Goal: Task Accomplishment & Management: Use online tool/utility

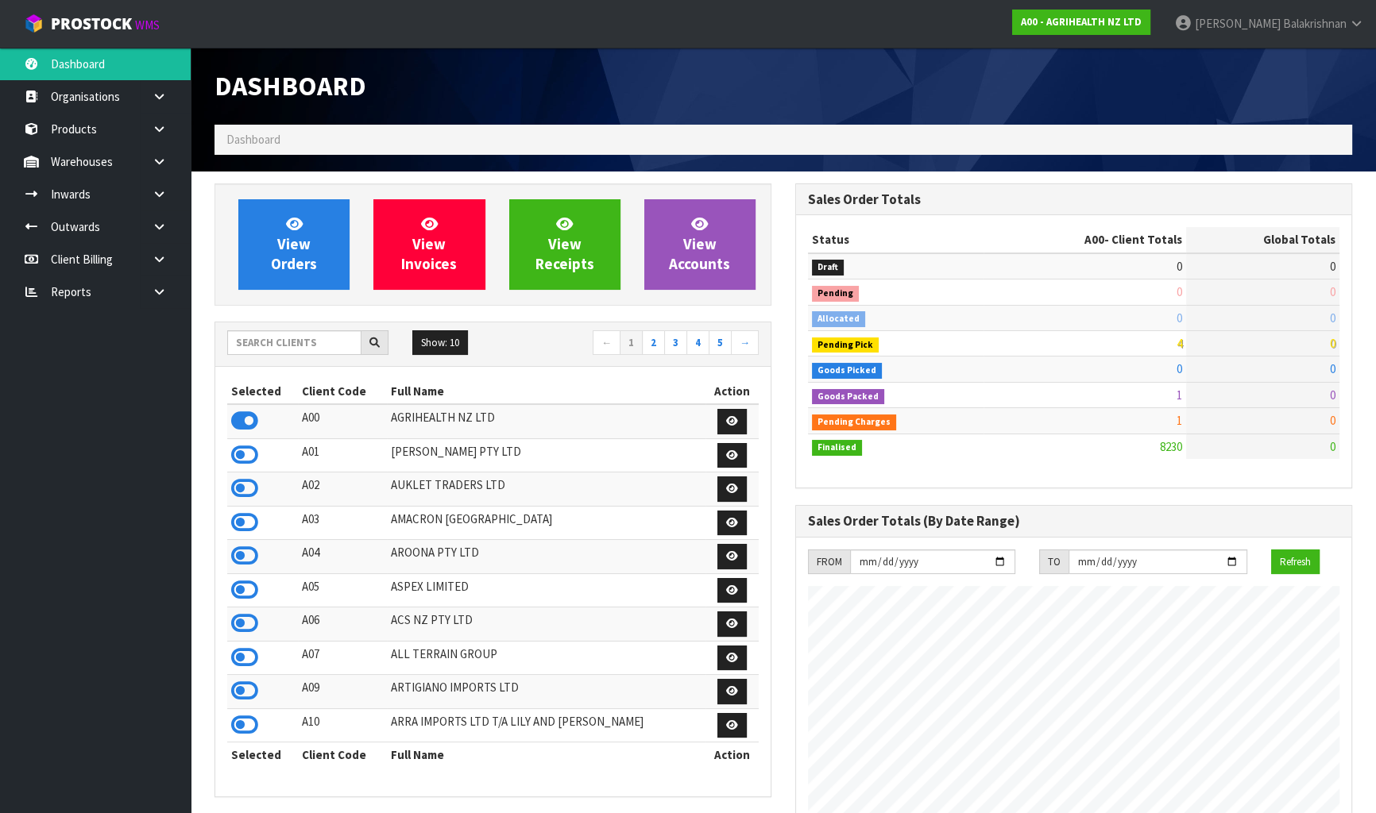
scroll to position [1201, 580]
click at [319, 342] on input "text" at bounding box center [294, 342] width 134 height 25
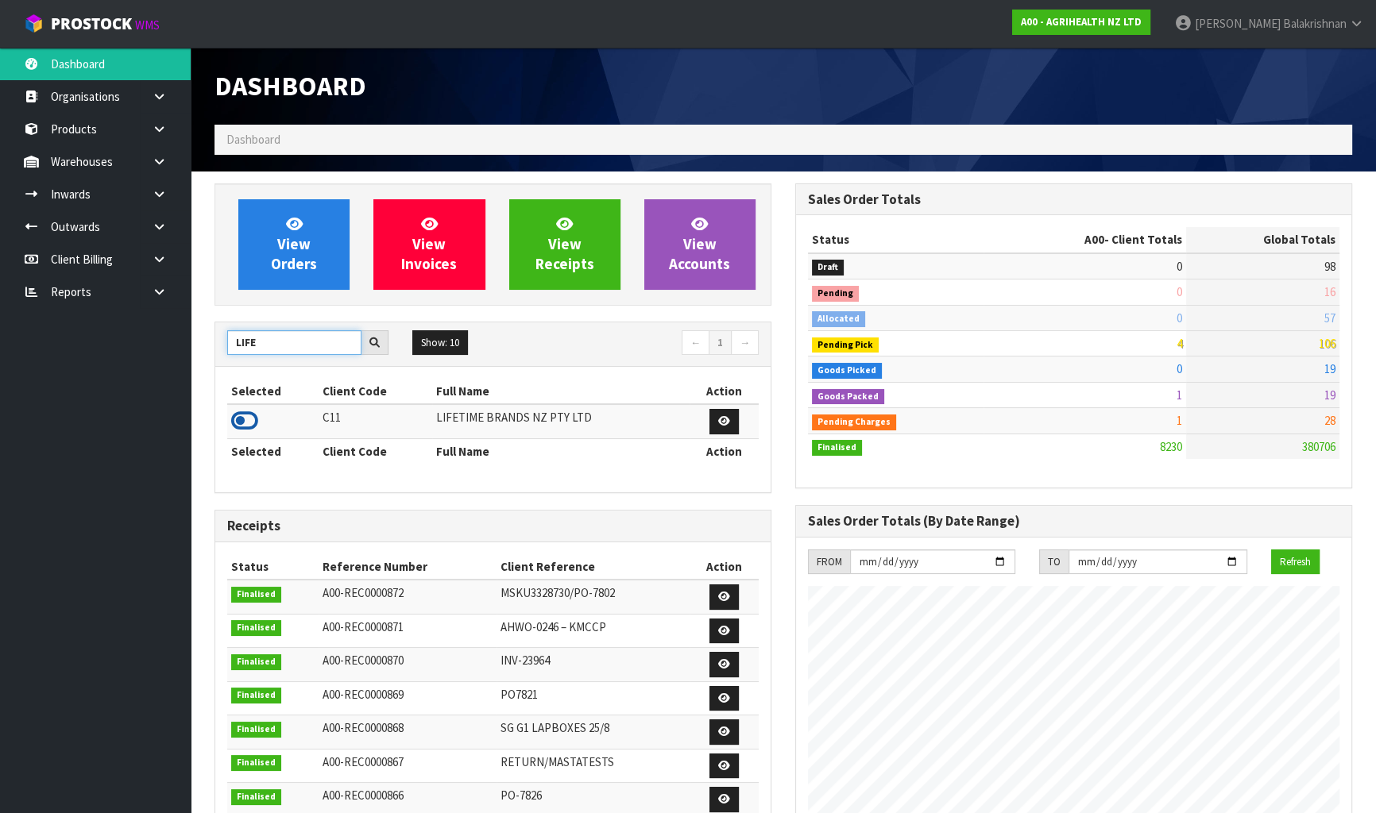
type input "LIFE"
click at [241, 412] on icon at bounding box center [244, 421] width 27 height 24
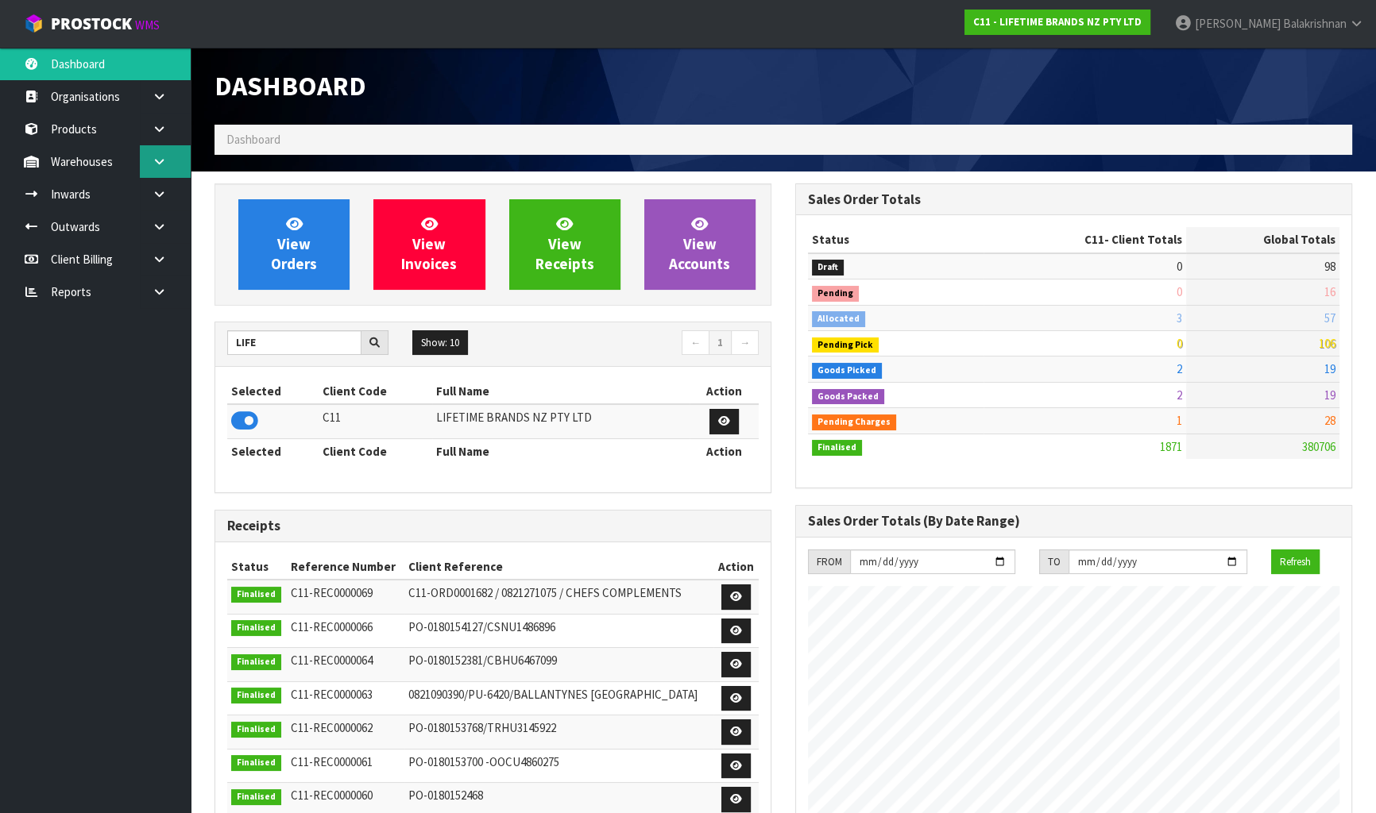
click at [152, 176] on link at bounding box center [165, 161] width 51 height 33
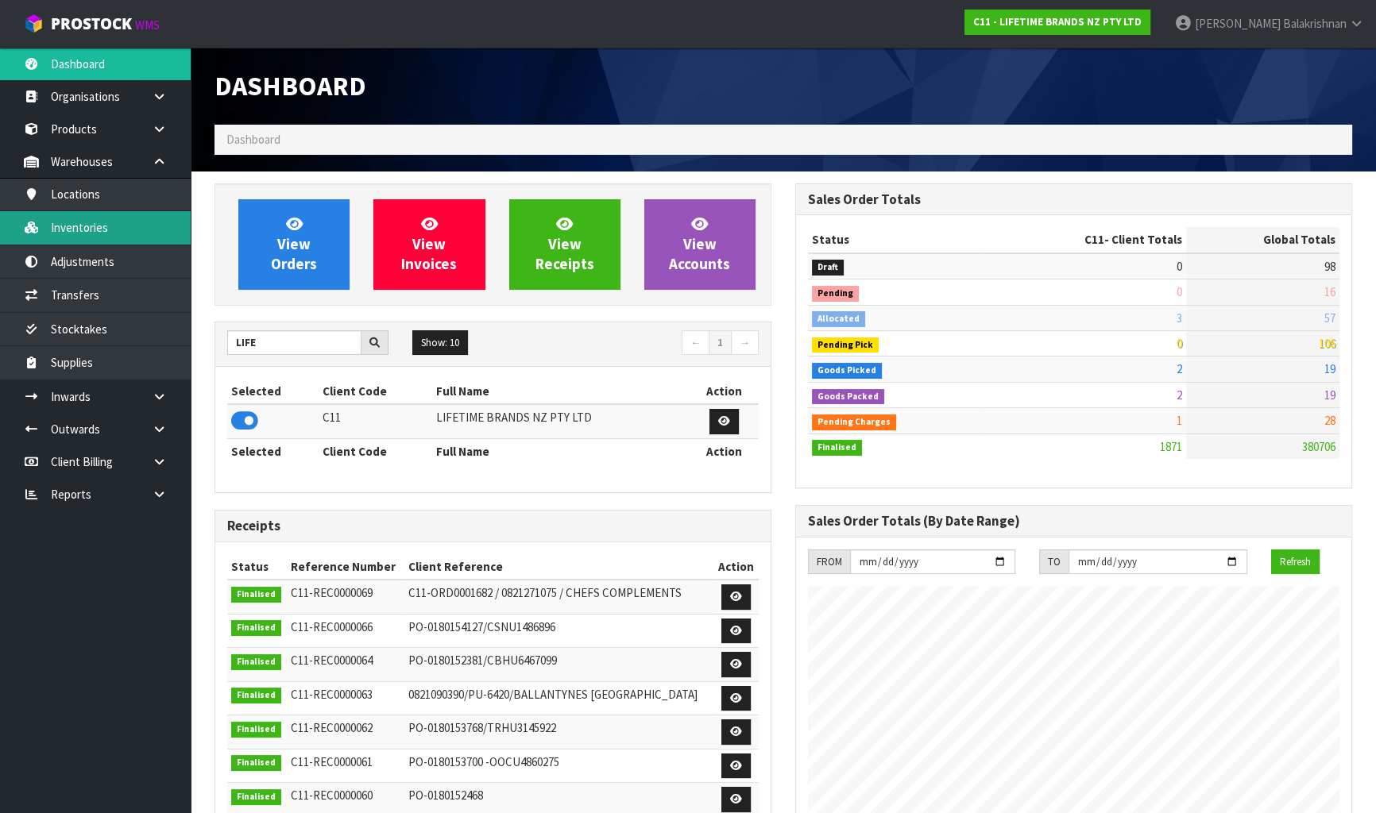
click at [106, 234] on link "Inventories" at bounding box center [95, 227] width 191 height 33
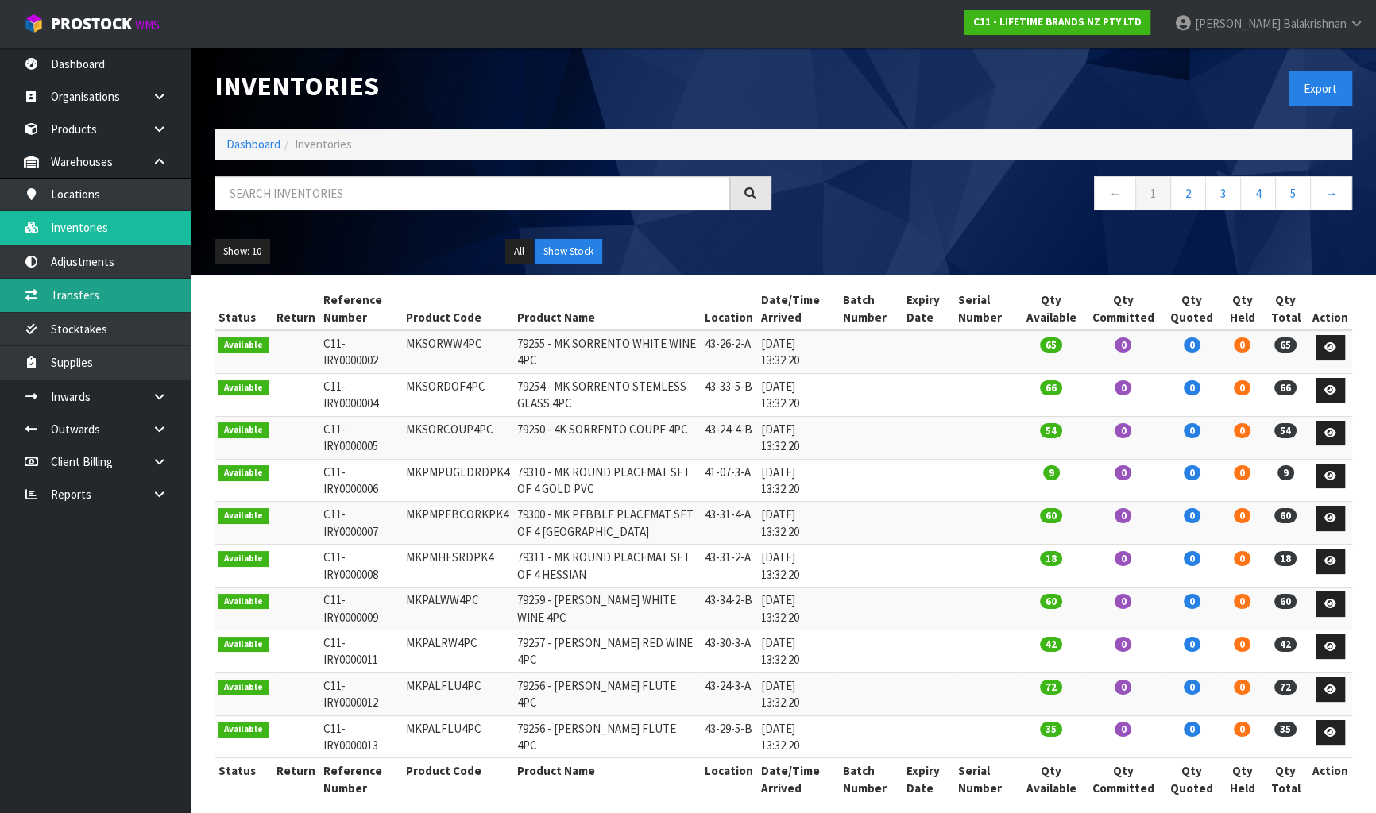
click at [57, 304] on link "Transfers" at bounding box center [95, 295] width 191 height 33
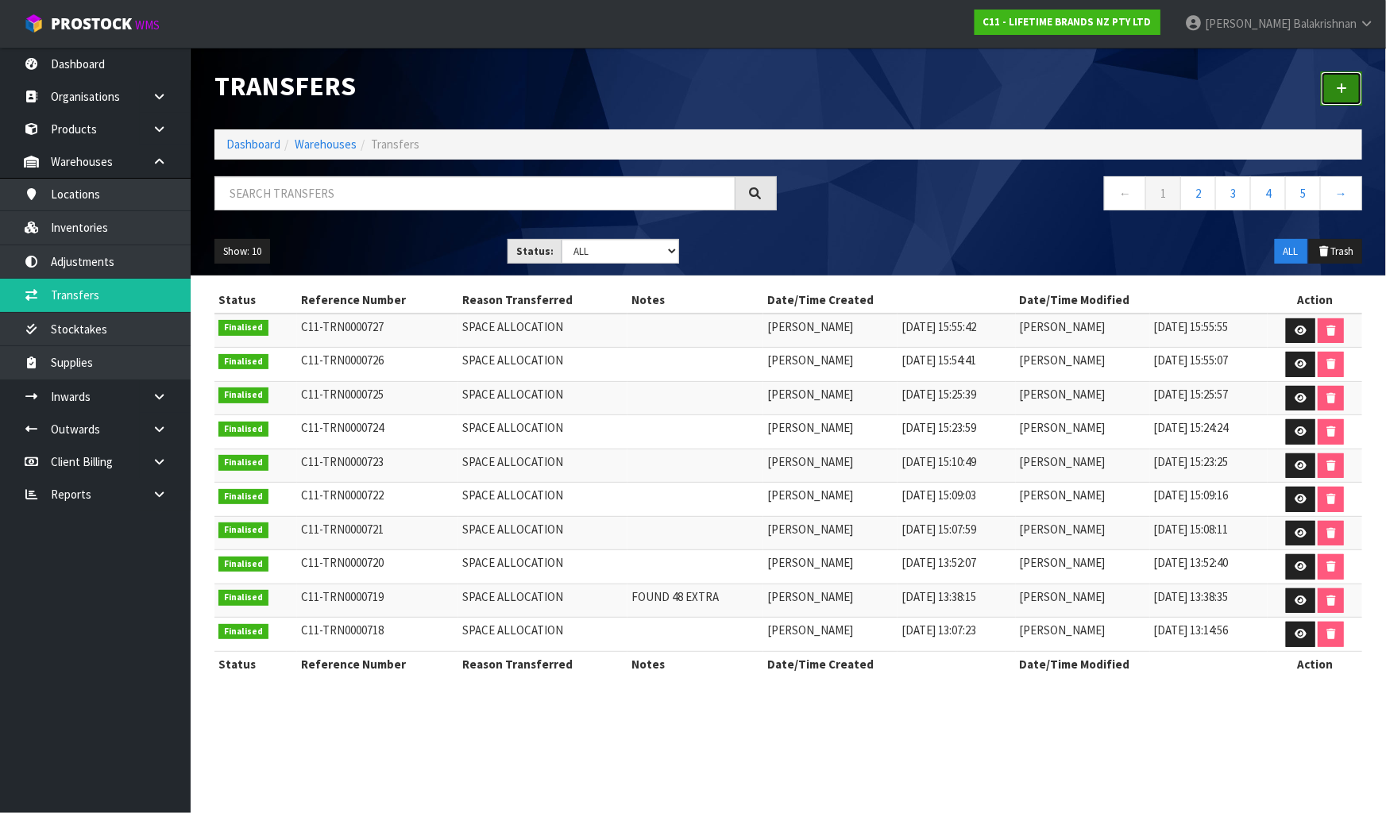
click at [1350, 79] on link at bounding box center [1341, 88] width 41 height 34
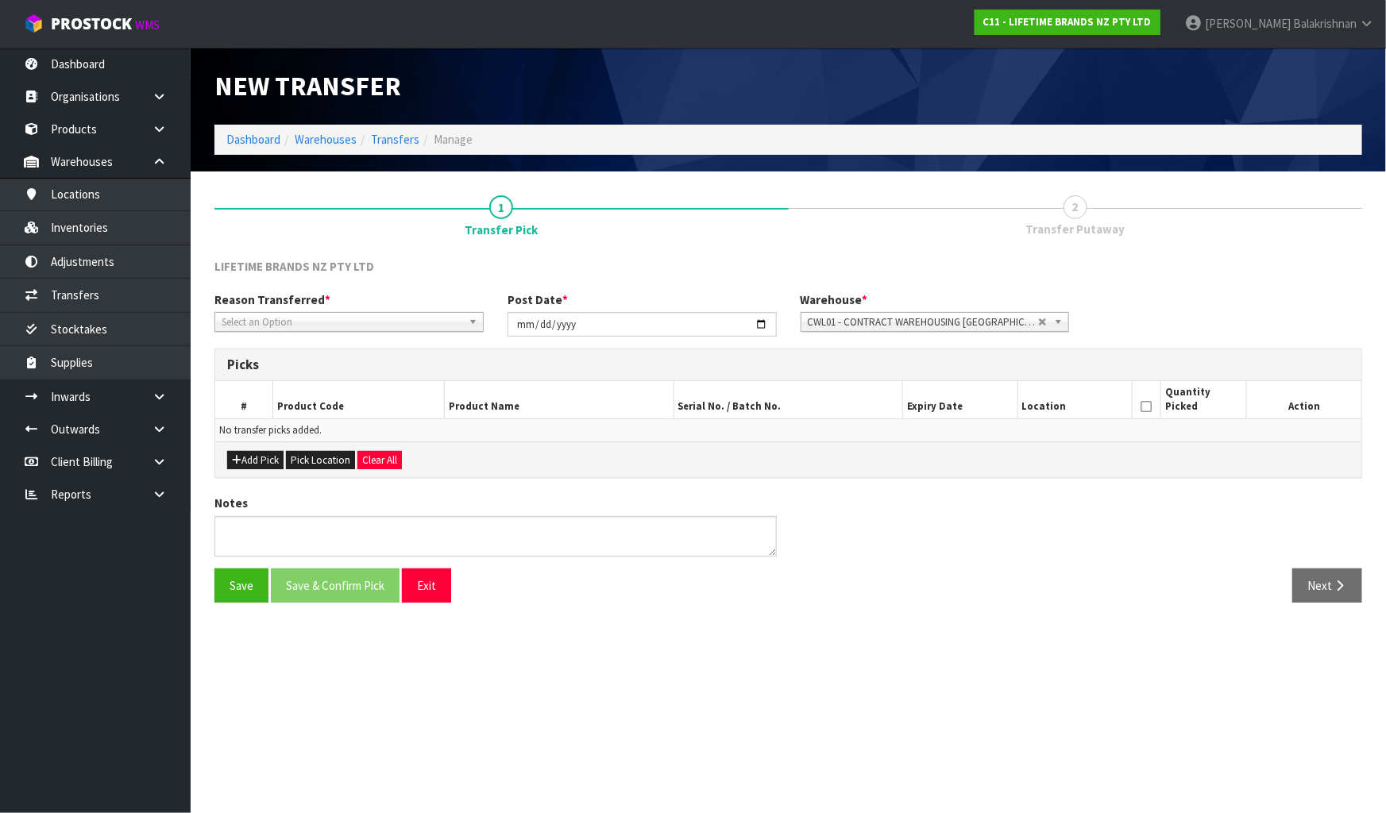
click at [364, 318] on span "Select an Option" at bounding box center [342, 322] width 241 height 19
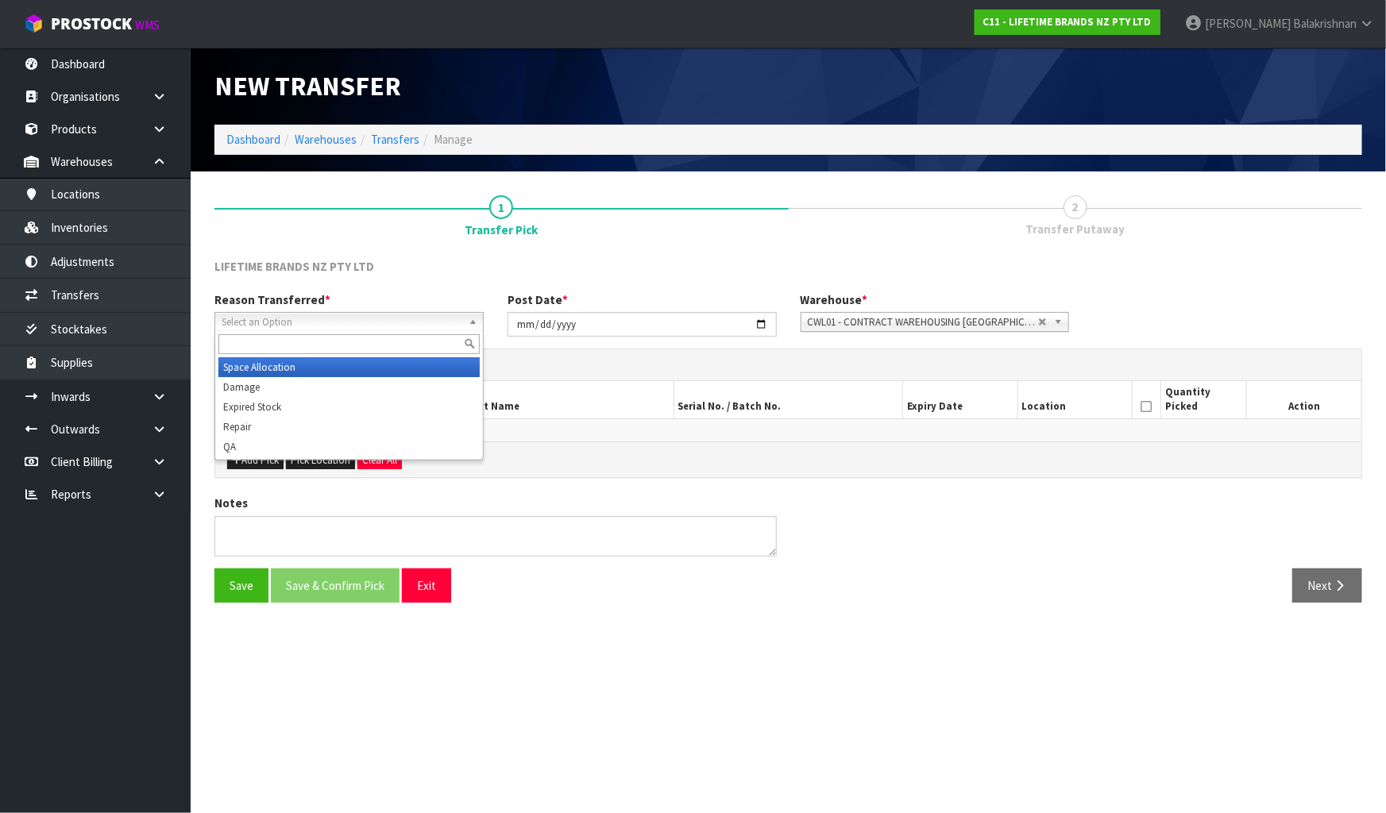
click at [342, 365] on li "Space Allocation" at bounding box center [348, 367] width 261 height 20
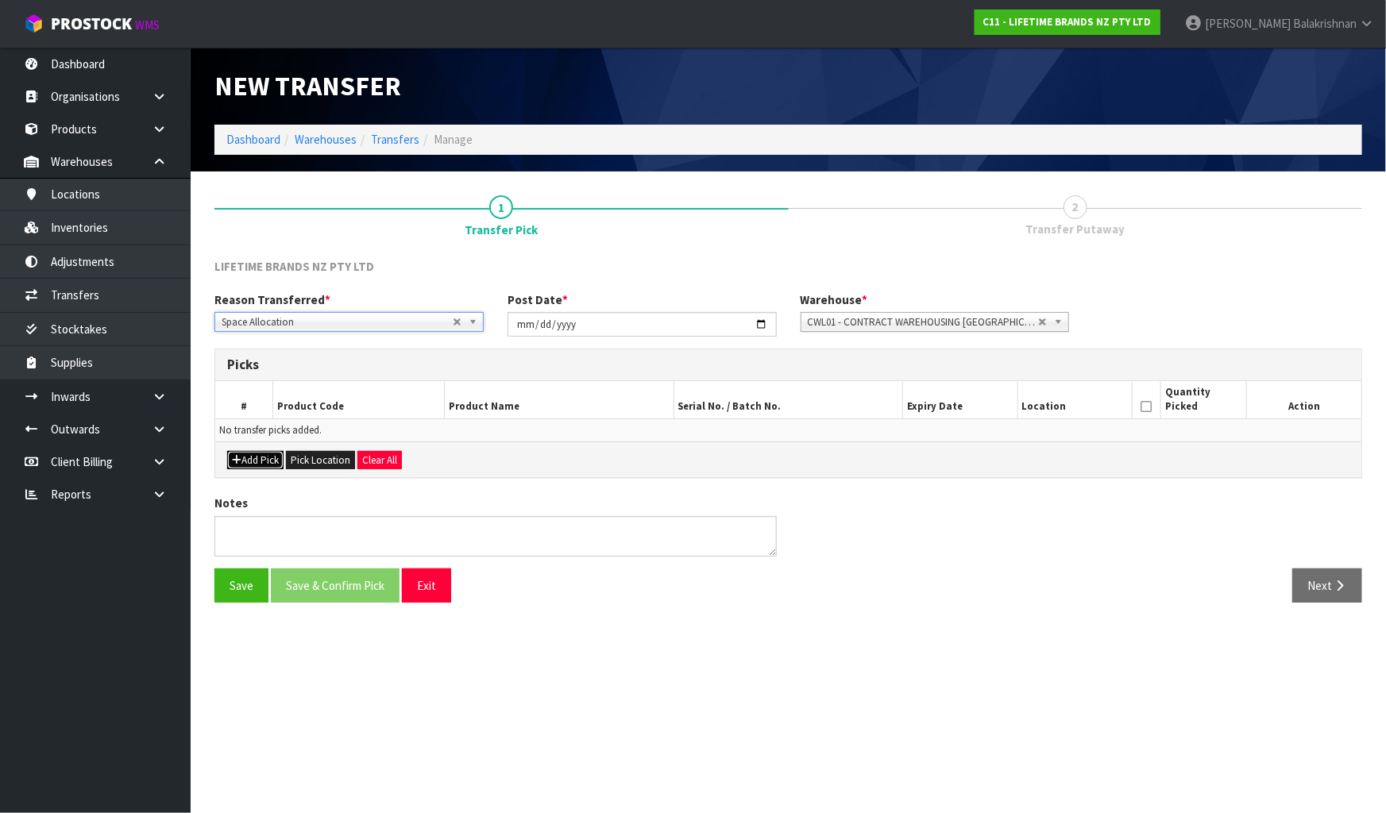
click at [267, 460] on button "Add Pick" at bounding box center [255, 460] width 56 height 19
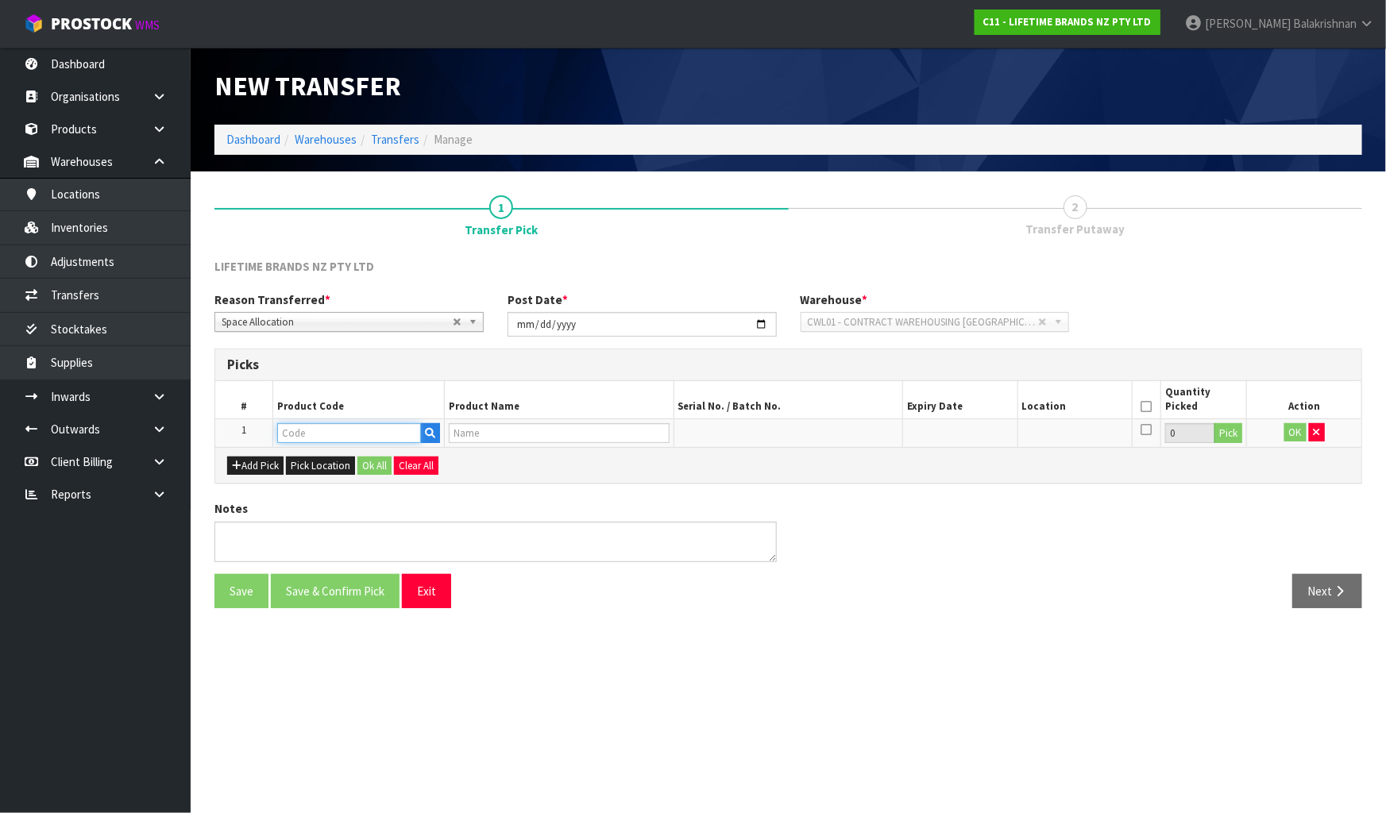
click at [349, 434] on input "text" at bounding box center [349, 433] width 144 height 20
type input "JOBLPLATT40"
click at [376, 429] on input "text" at bounding box center [349, 433] width 144 height 20
type input "H"
type input "JOBLF"
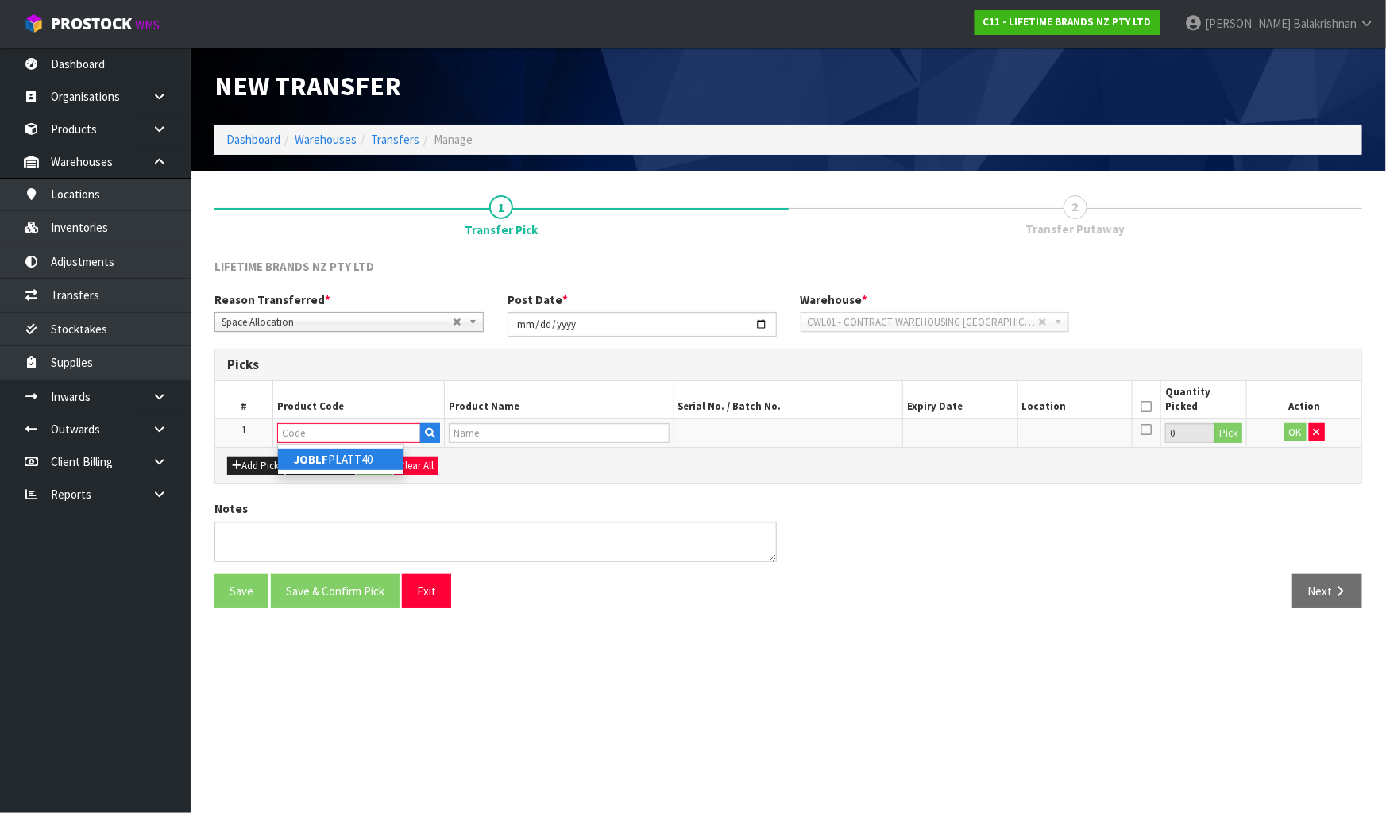
click at [368, 457] on link "JOBLF PLATT40" at bounding box center [340, 459] width 125 height 21
type input "JOBLFPLATT40"
type input "JO BIG LOVE FEAST PLATTER 40 X 32CM"
click at [1231, 429] on button "Pick" at bounding box center [1228, 433] width 28 height 21
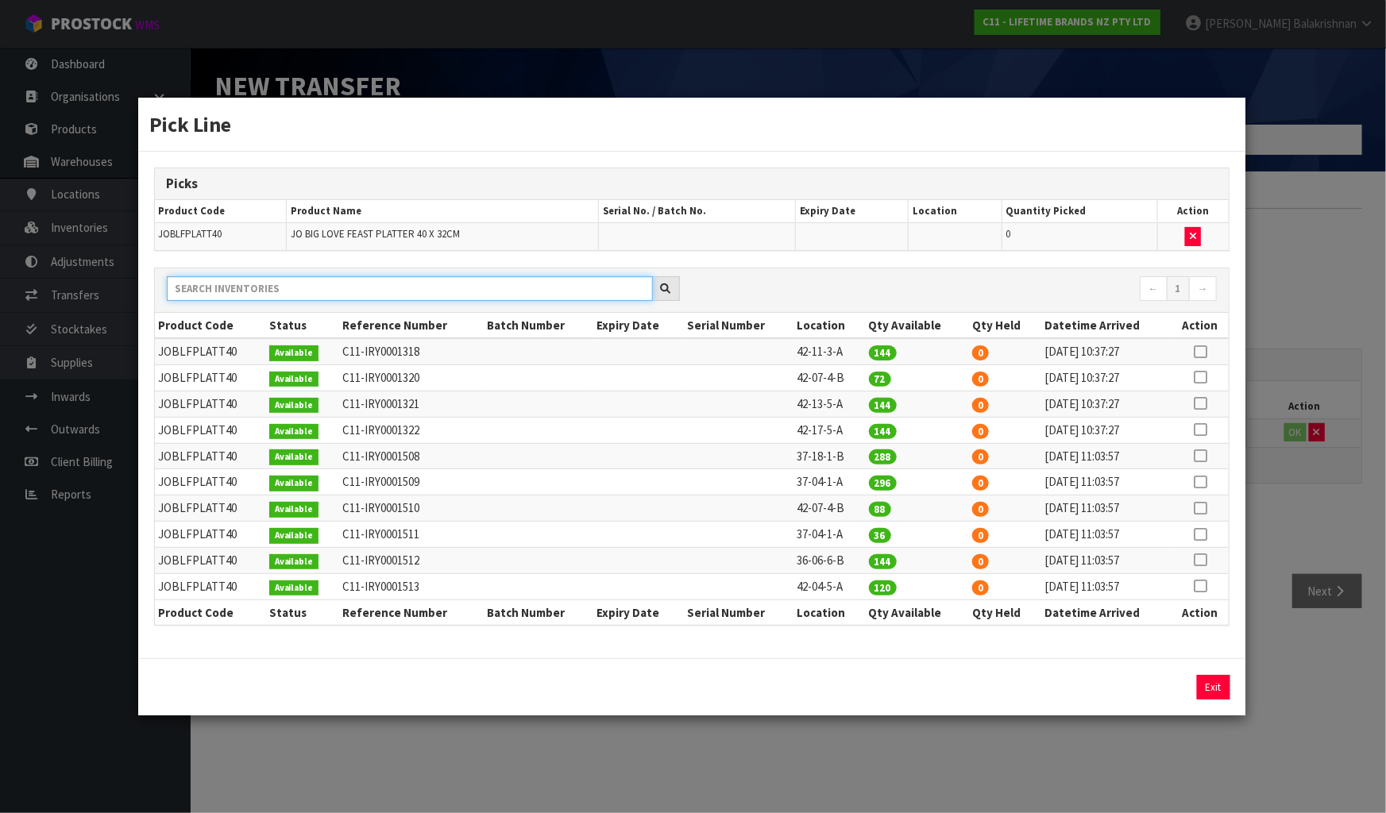
click at [453, 295] on input "text" at bounding box center [410, 288] width 486 height 25
click at [1199, 535] on icon at bounding box center [1200, 535] width 13 height 1
click at [1200, 482] on icon at bounding box center [1200, 482] width 13 height 1
click at [1033, 682] on input "296" at bounding box center [1053, 687] width 149 height 25
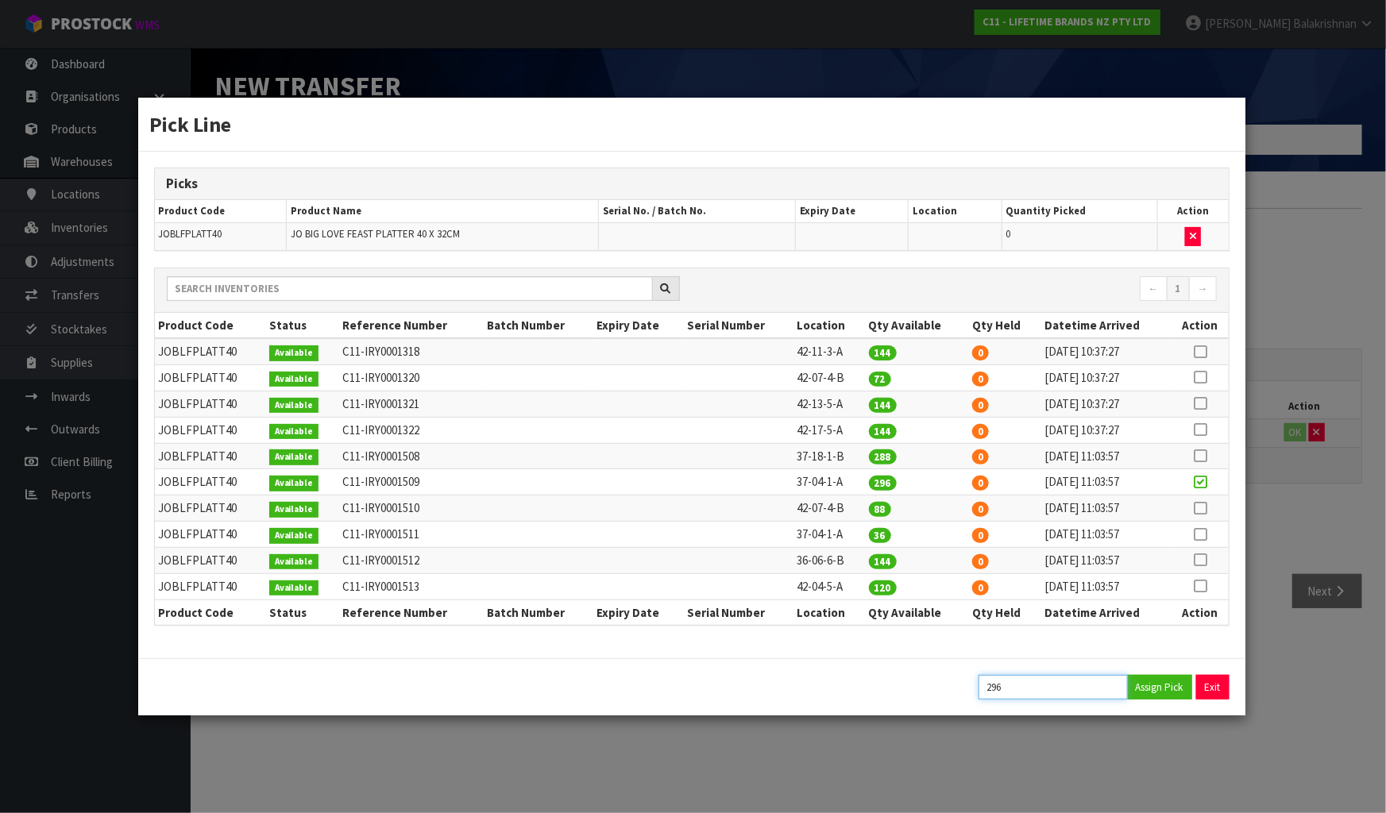
click at [990, 685] on input "296" at bounding box center [1053, 687] width 149 height 25
type input "176"
click at [1144, 685] on button "Assign Pick" at bounding box center [1159, 687] width 65 height 25
type input "176"
click at [1326, 315] on div "Pick Line Picks Product Code Product Name Serial No. / Batch No. Expiry Date Lo…" at bounding box center [693, 406] width 1386 height 813
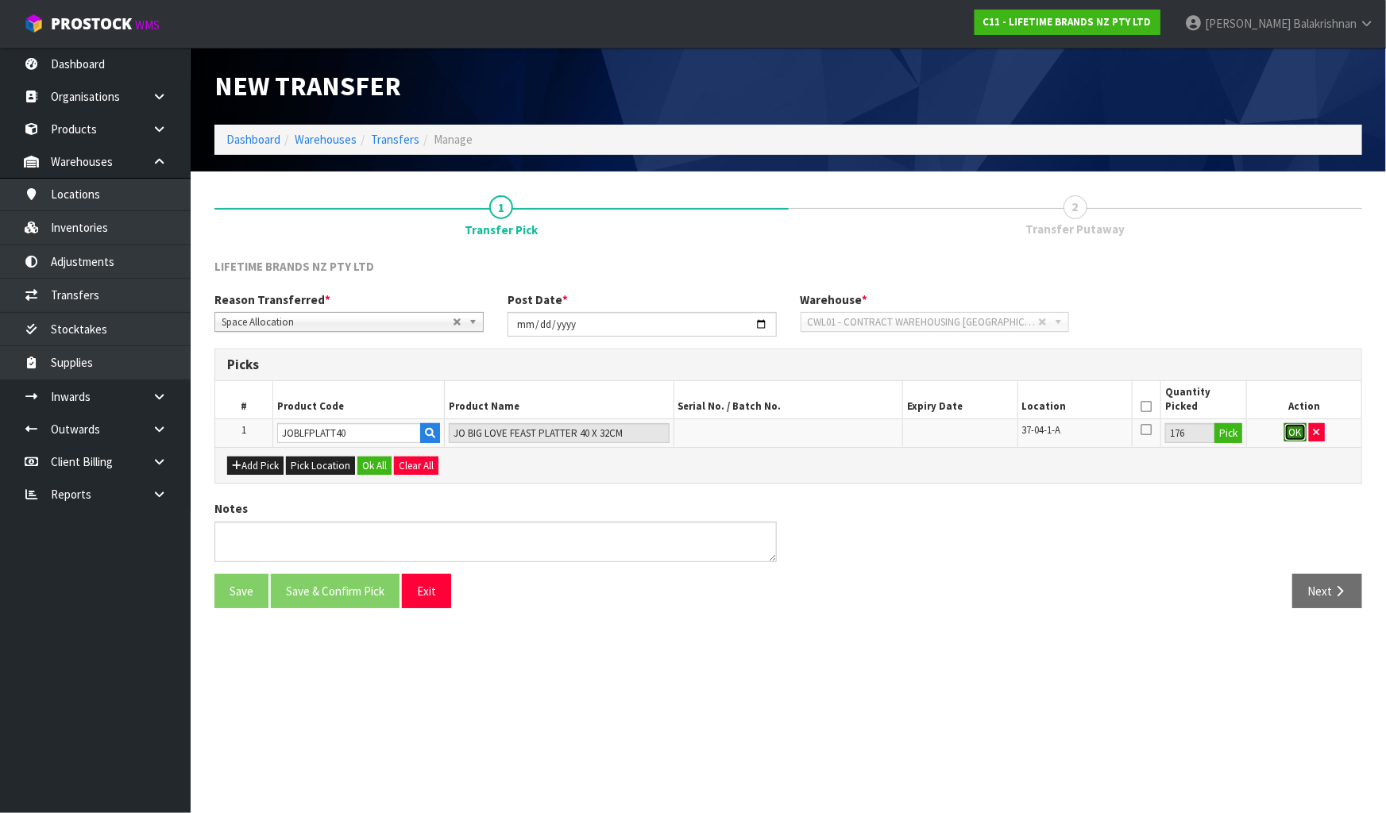
click at [1292, 431] on button "OK" at bounding box center [1295, 432] width 22 height 19
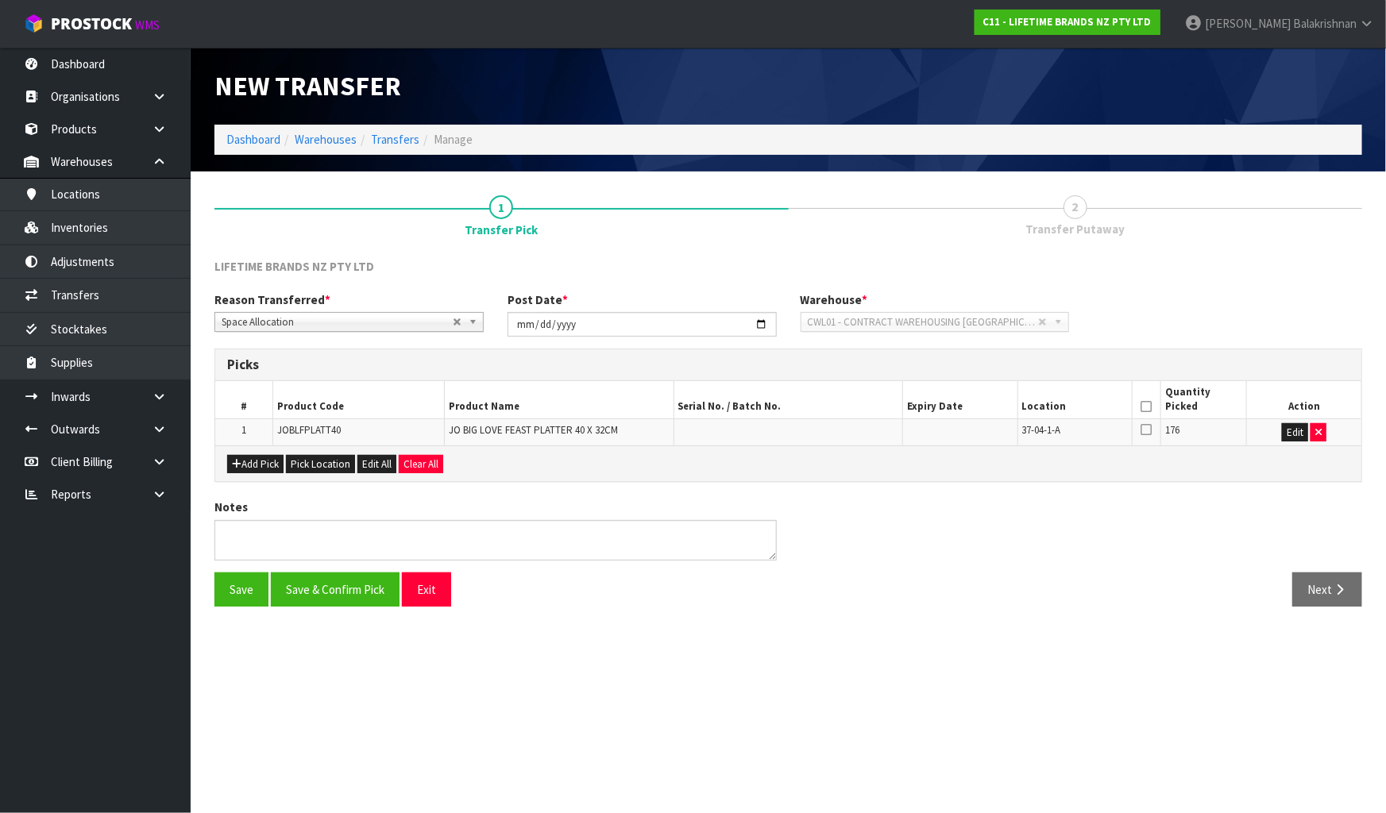
click at [1145, 413] on th at bounding box center [1146, 399] width 29 height 37
click at [1147, 407] on icon at bounding box center [1146, 407] width 11 height 1
click at [311, 585] on button "Save & Confirm Pick" at bounding box center [335, 590] width 129 height 34
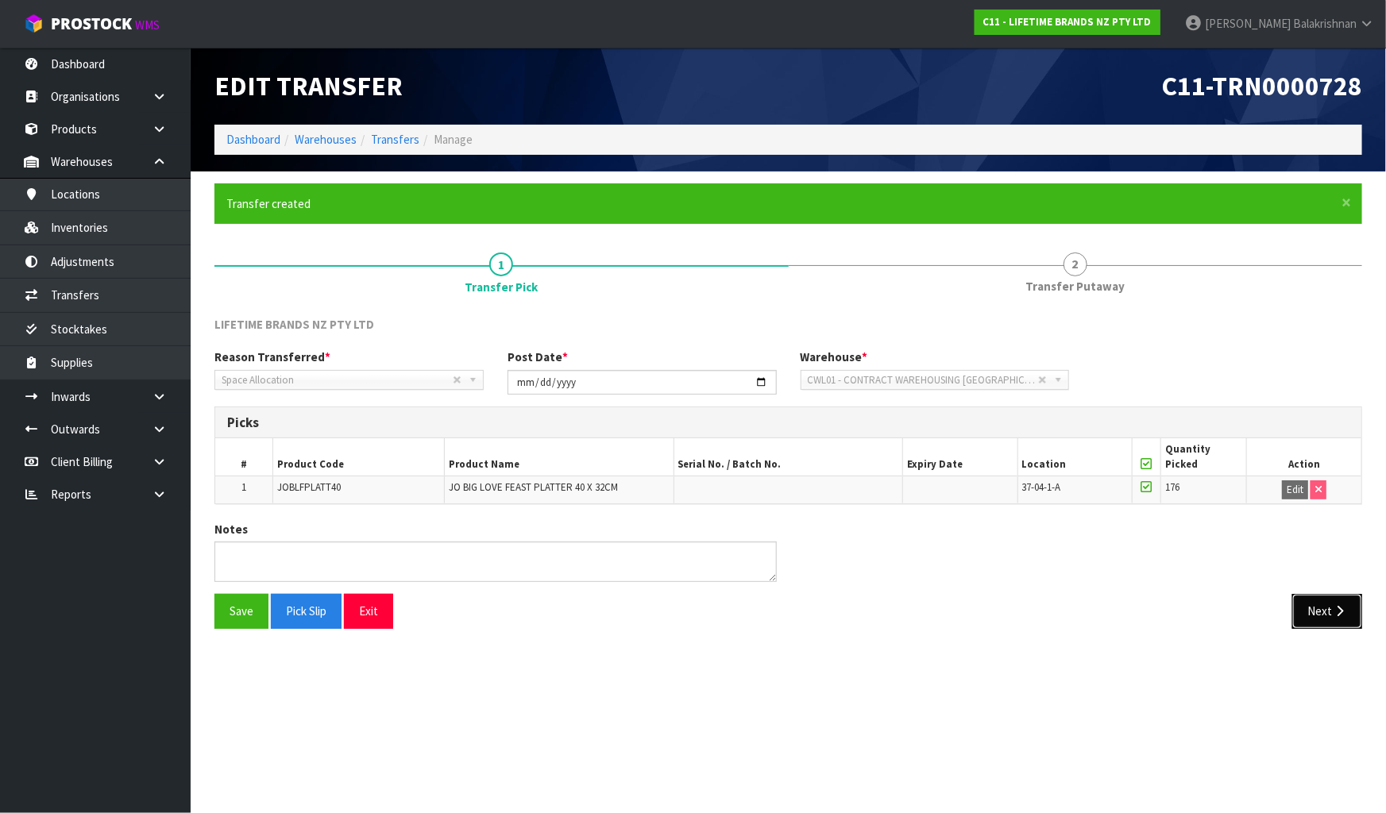
click at [1334, 607] on icon "button" at bounding box center [1339, 611] width 15 height 12
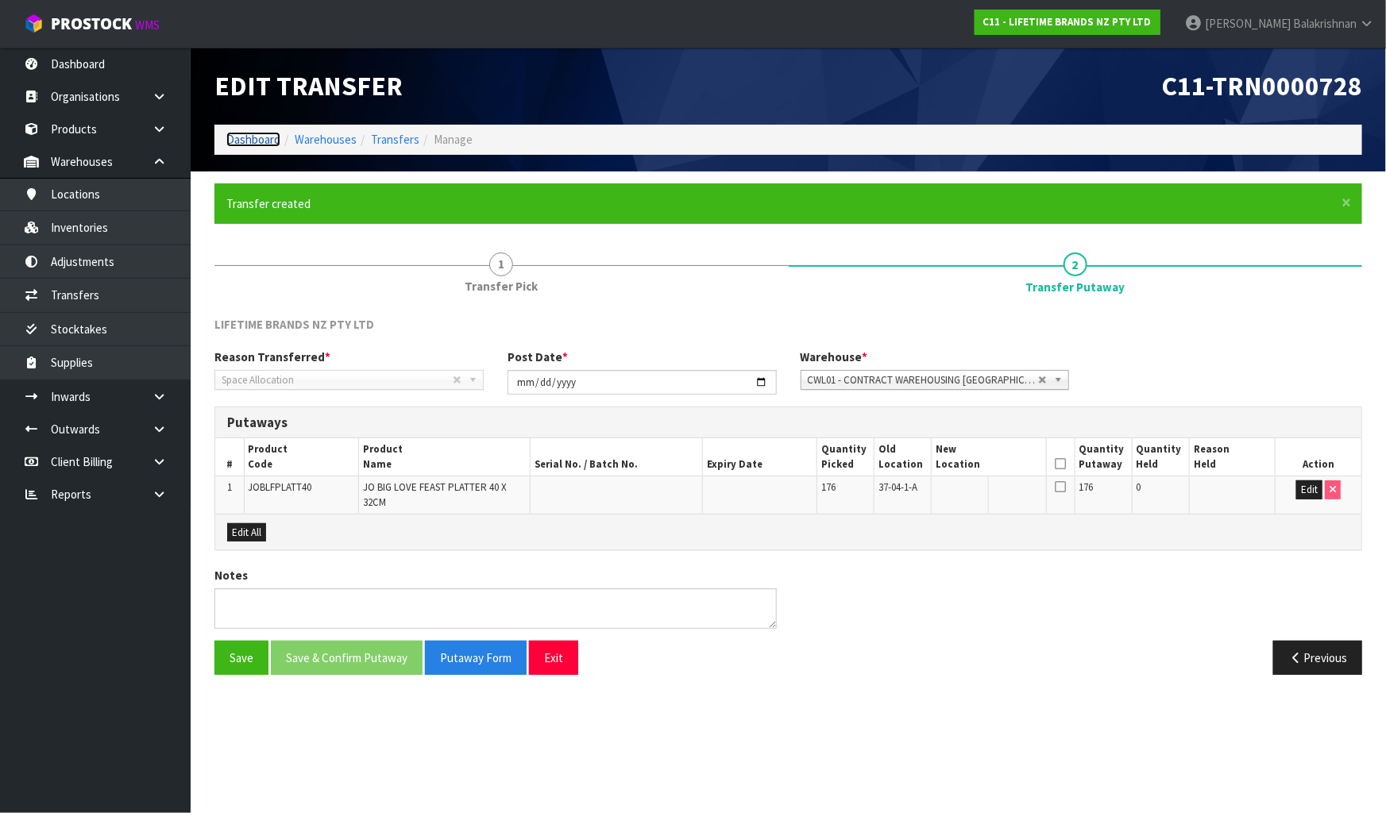
click at [243, 138] on link "Dashboard" at bounding box center [253, 139] width 54 height 15
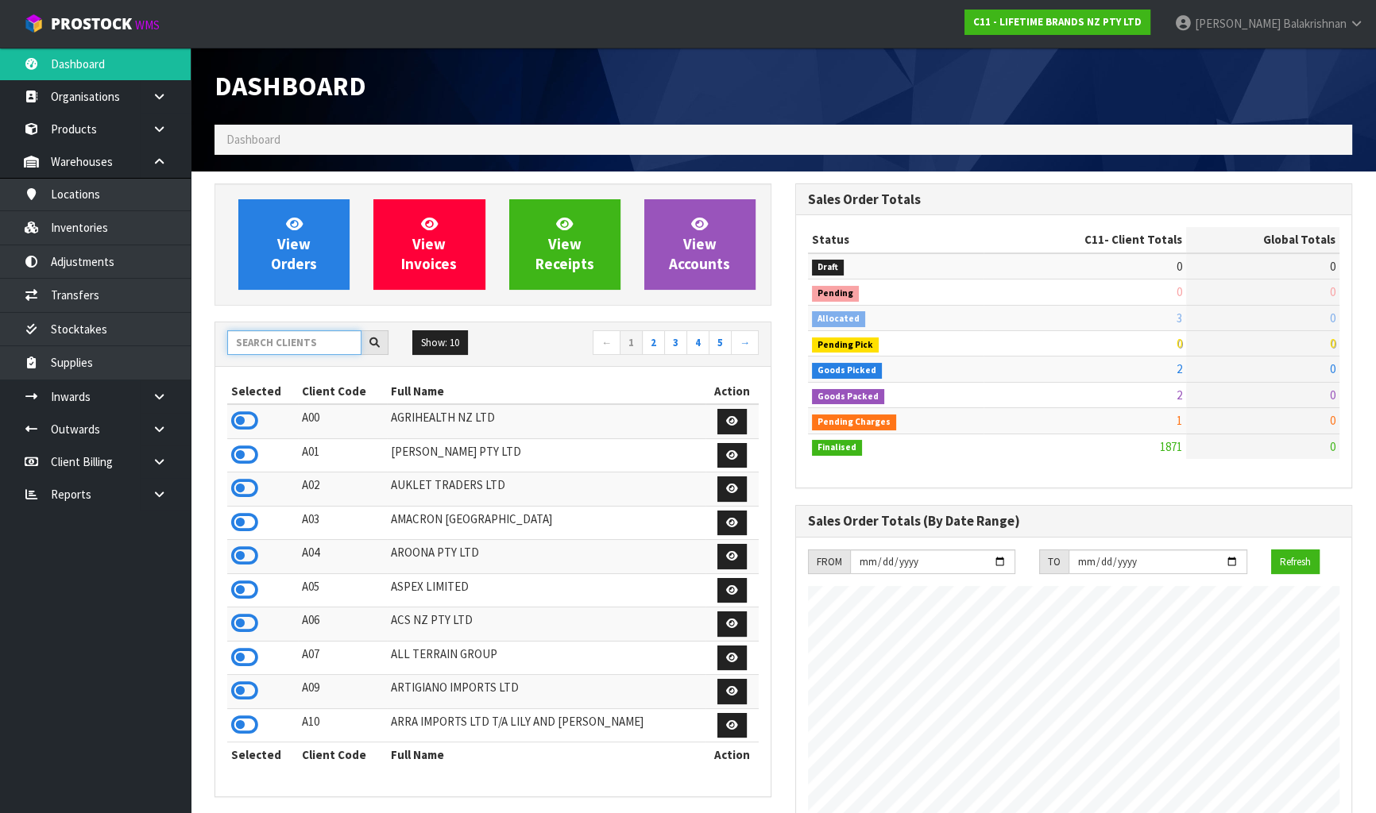
scroll to position [1201, 580]
click at [289, 345] on input "text" at bounding box center [294, 342] width 134 height 25
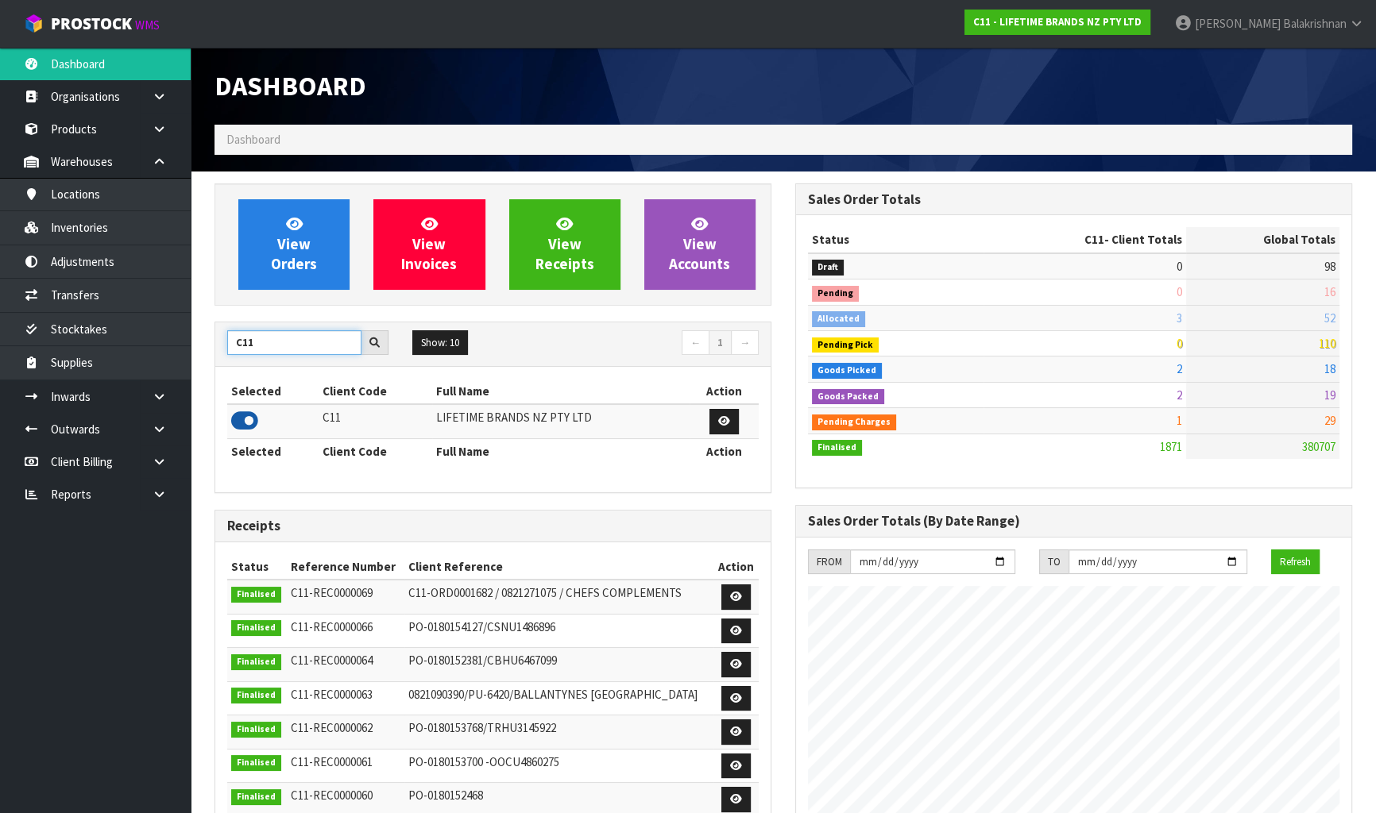
type input "C11"
click at [242, 413] on icon at bounding box center [244, 421] width 27 height 24
click at [143, 207] on link "Locations" at bounding box center [95, 194] width 191 height 33
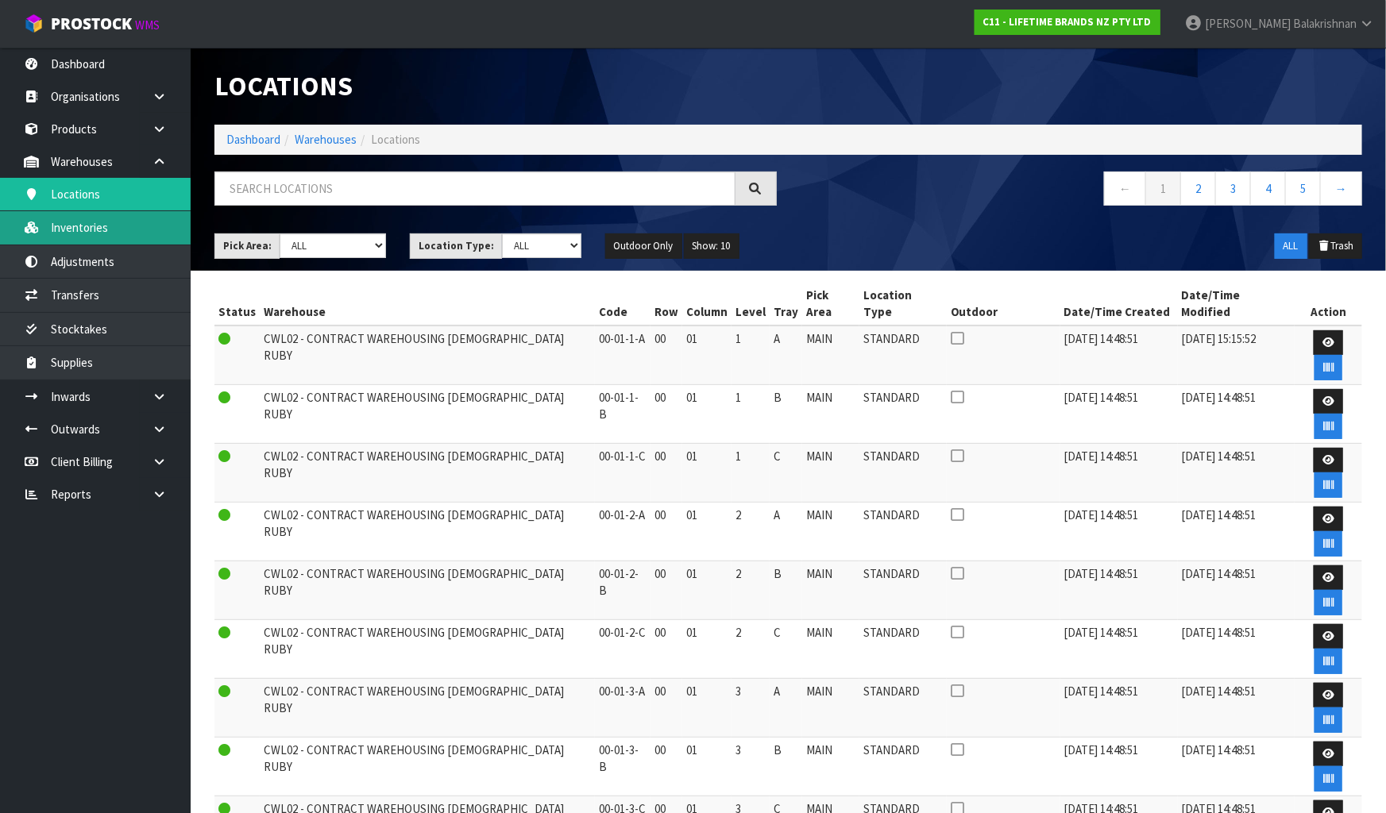
click at [134, 226] on link "Inventories" at bounding box center [95, 227] width 191 height 33
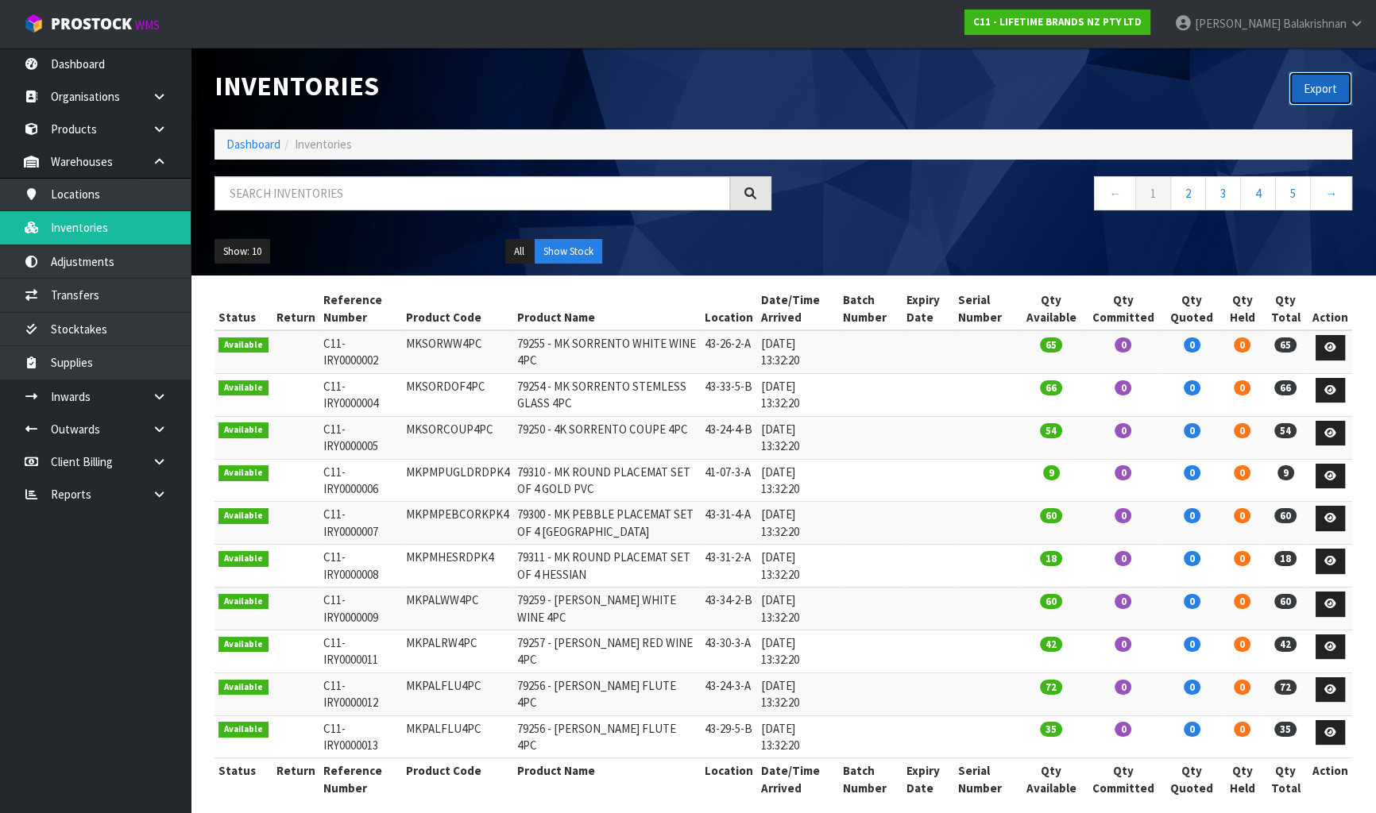
click at [1326, 78] on button "Export" at bounding box center [1320, 88] width 64 height 34
